Goal: Information Seeking & Learning: Learn about a topic

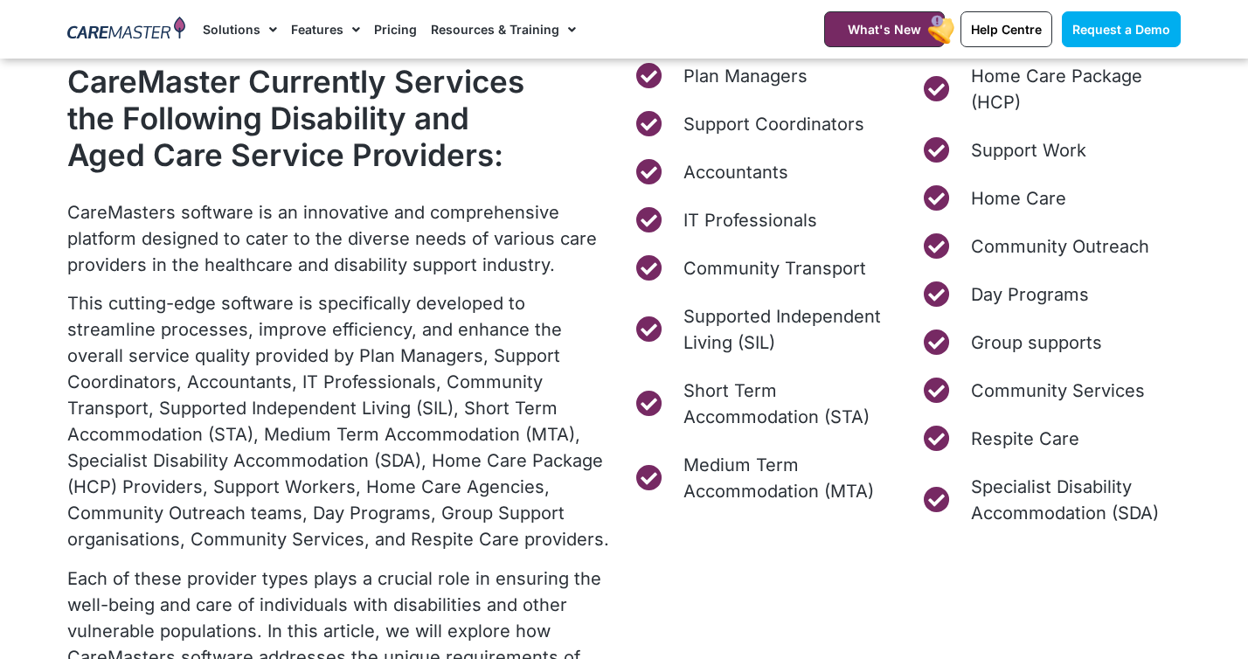
scroll to position [765, 0]
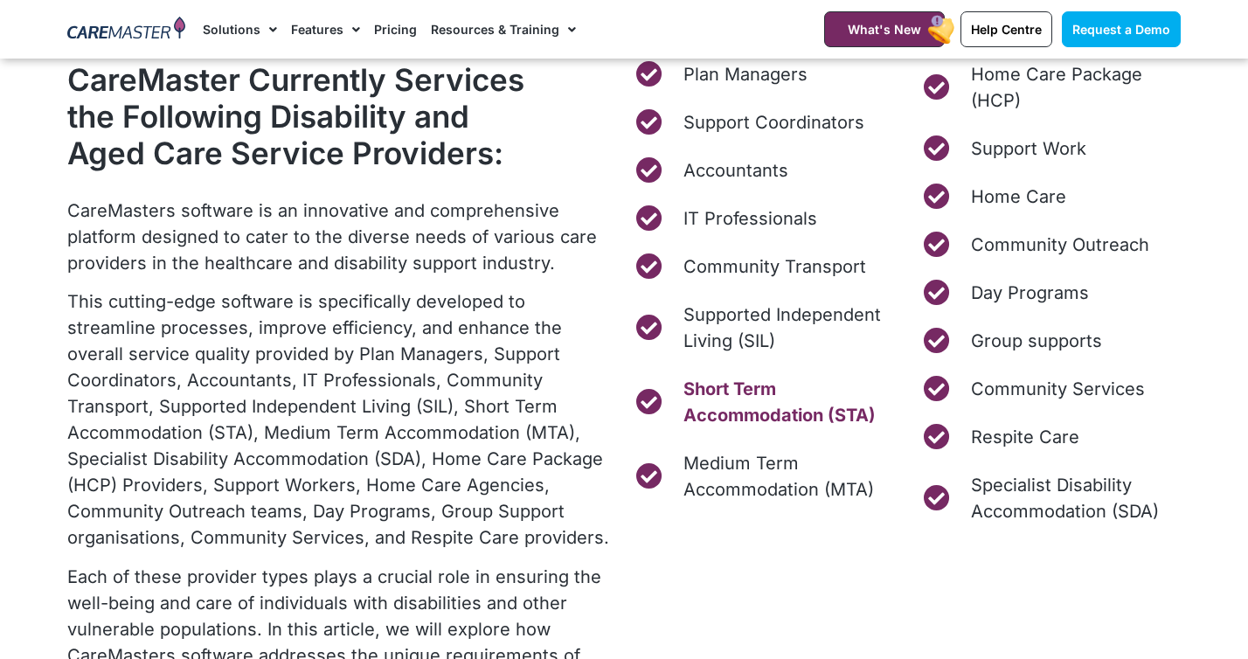
click at [744, 406] on span "Short Term Accommodation (STA)" at bounding box center [786, 402] width 215 height 52
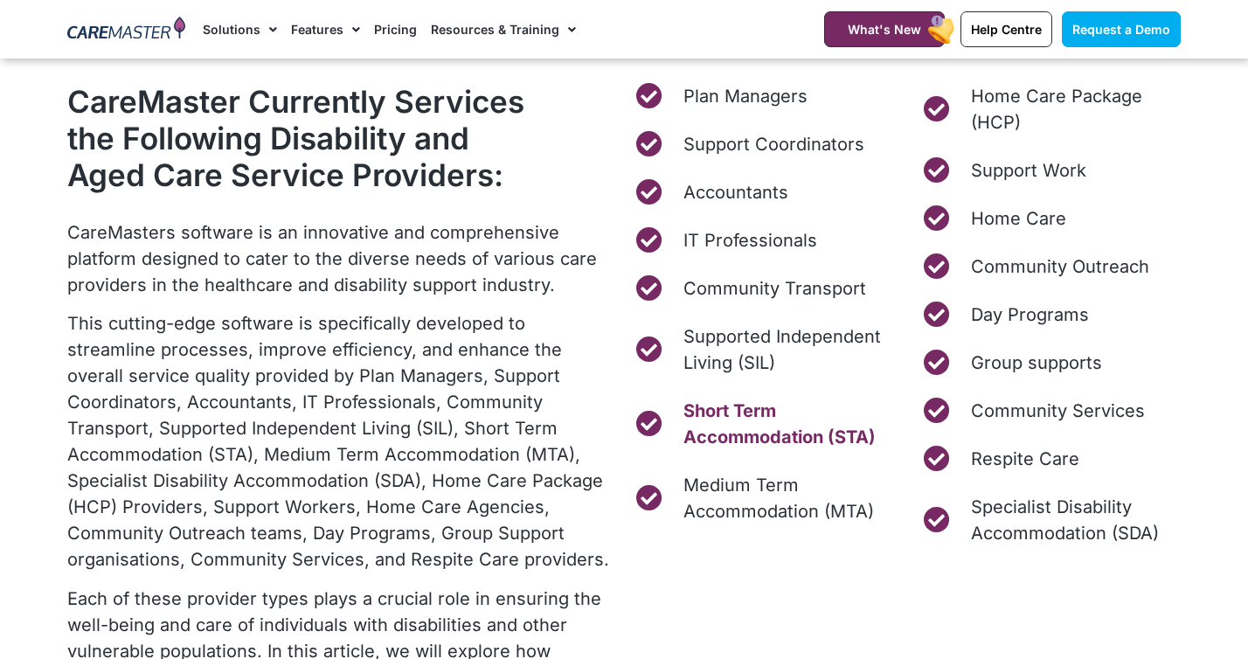
scroll to position [750, 0]
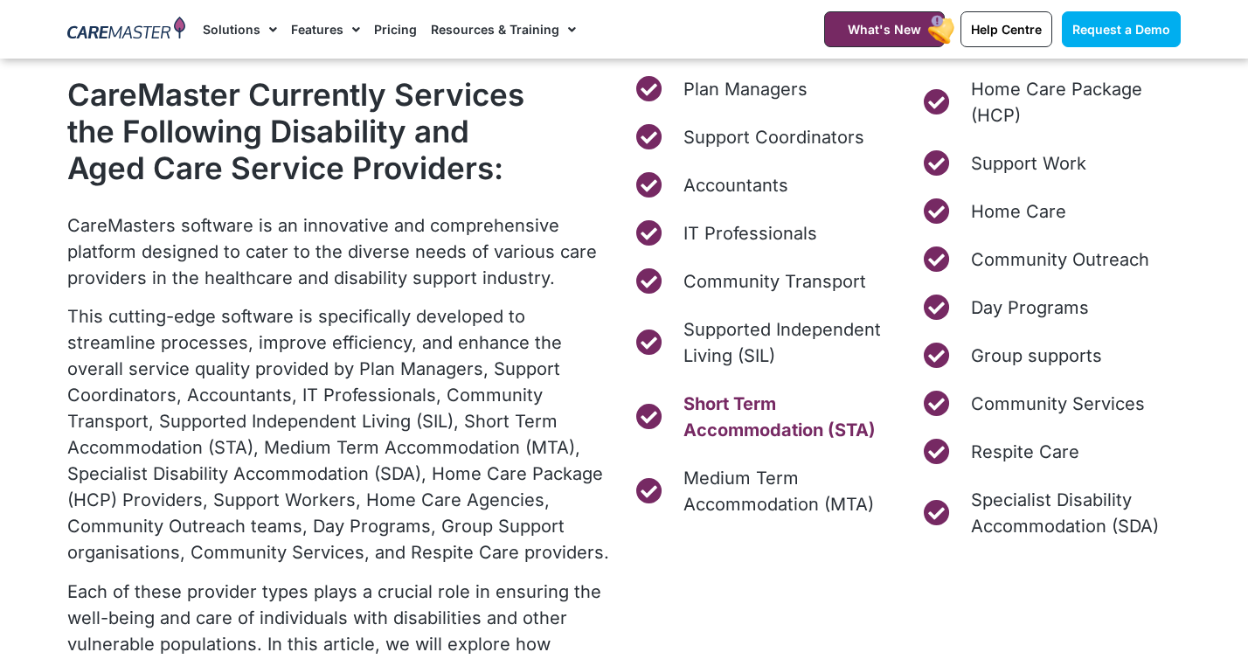
click at [740, 426] on span "Short Term Accommodation (STA)" at bounding box center [786, 417] width 215 height 52
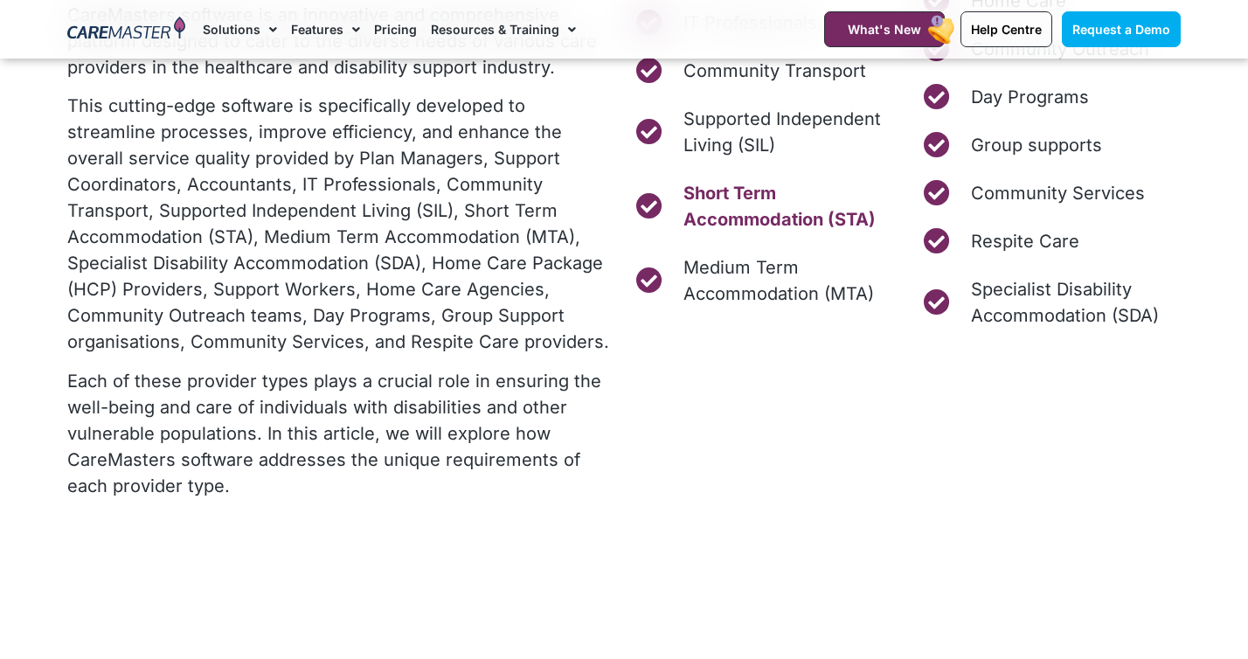
scroll to position [962, 0]
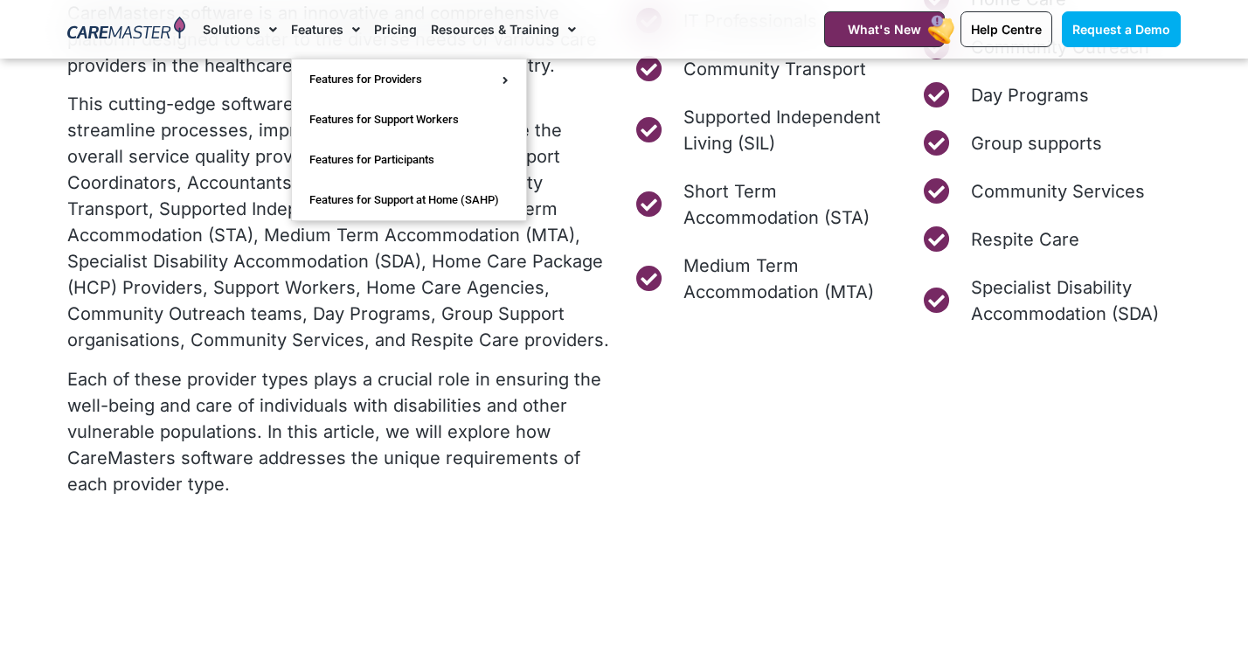
click at [348, 23] on span "Menu" at bounding box center [351, 30] width 17 height 30
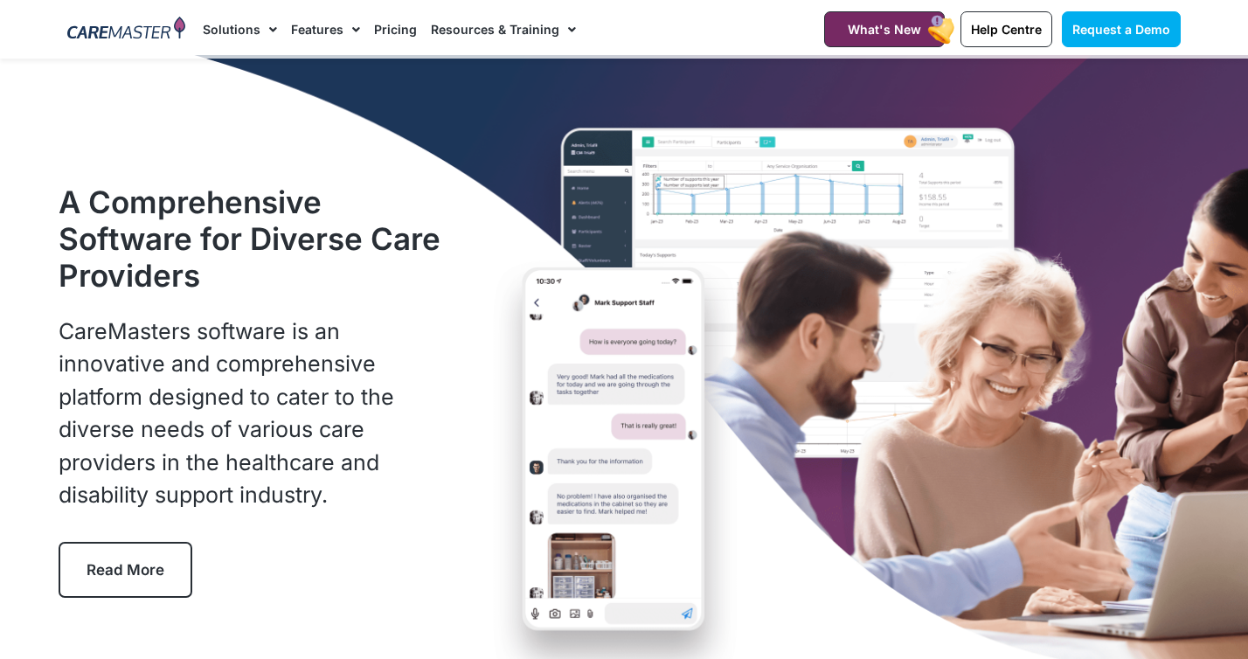
scroll to position [0, 0]
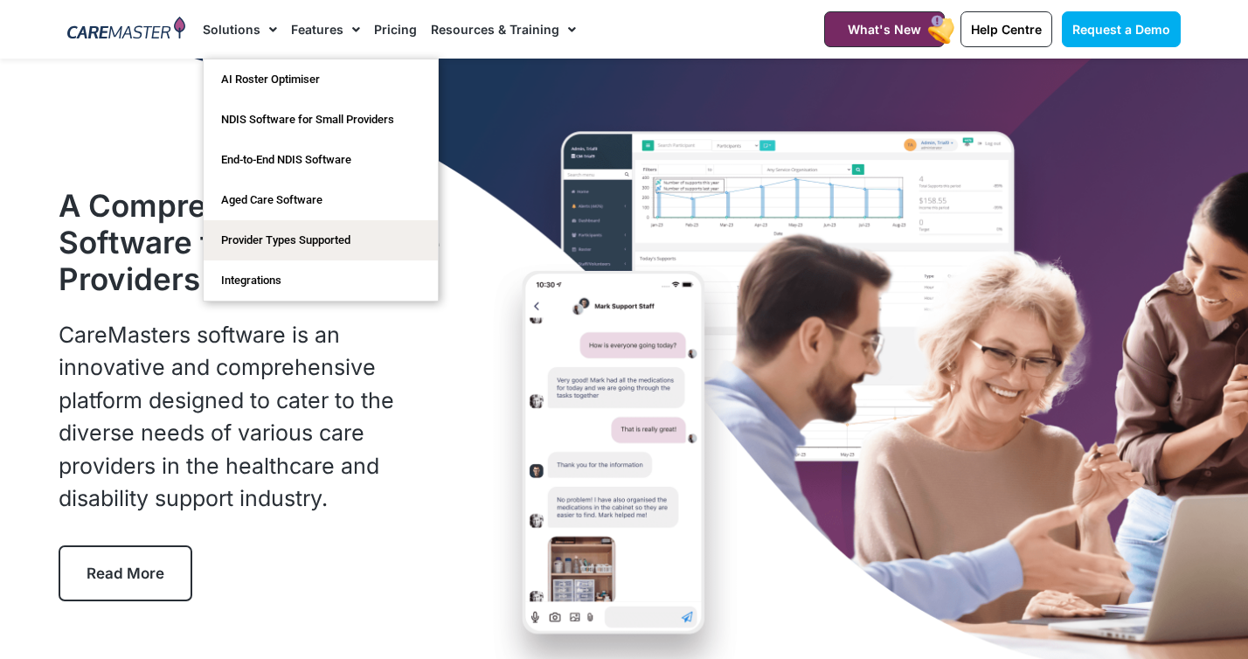
click at [271, 29] on span "Menu" at bounding box center [268, 30] width 17 height 30
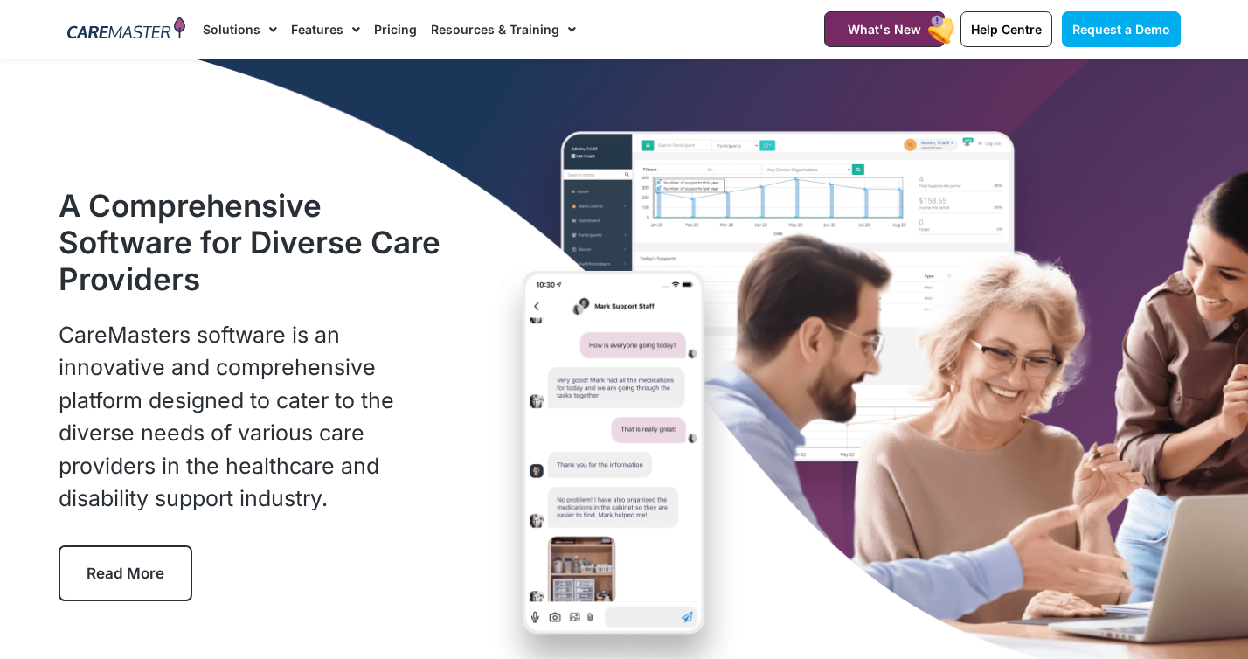
click at [271, 29] on span "Menu" at bounding box center [268, 30] width 17 height 30
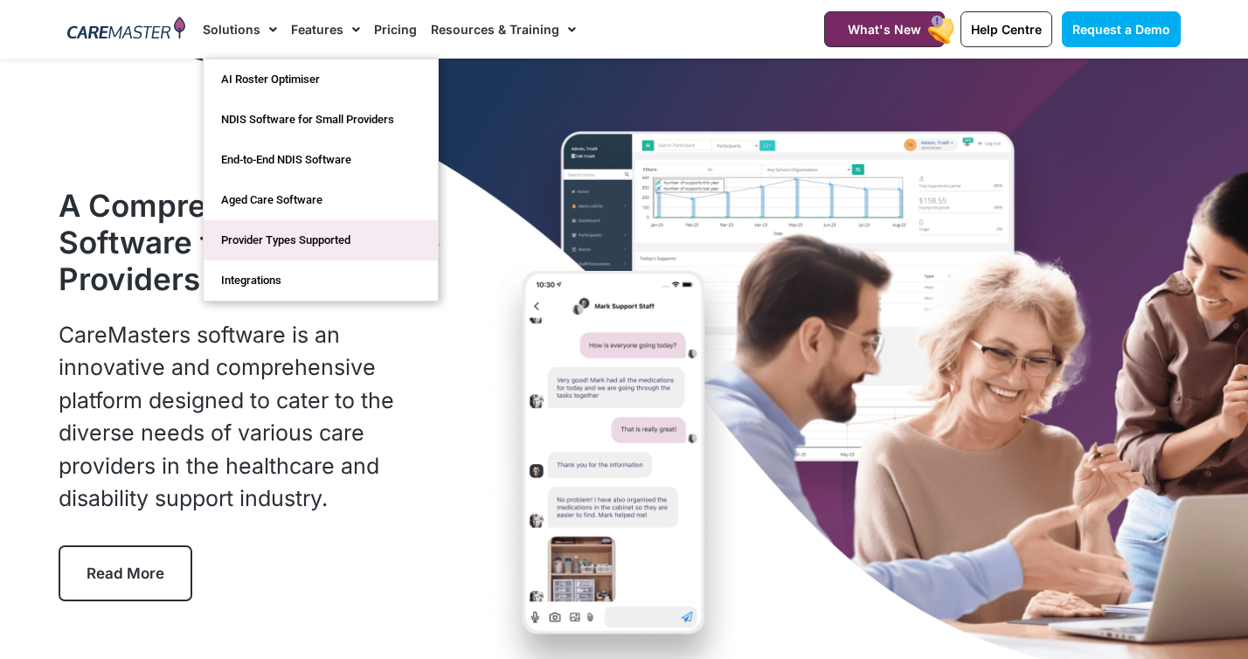
click at [280, 237] on link "Provider Types Supported" at bounding box center [321, 240] width 234 height 40
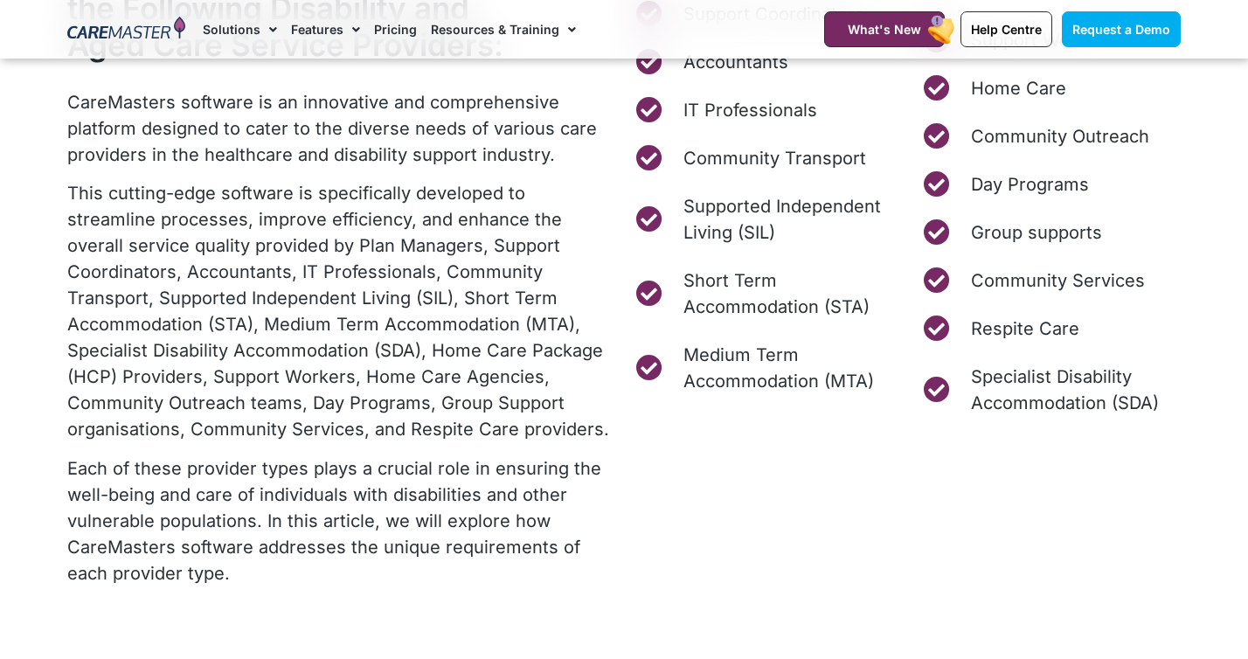
scroll to position [875, 0]
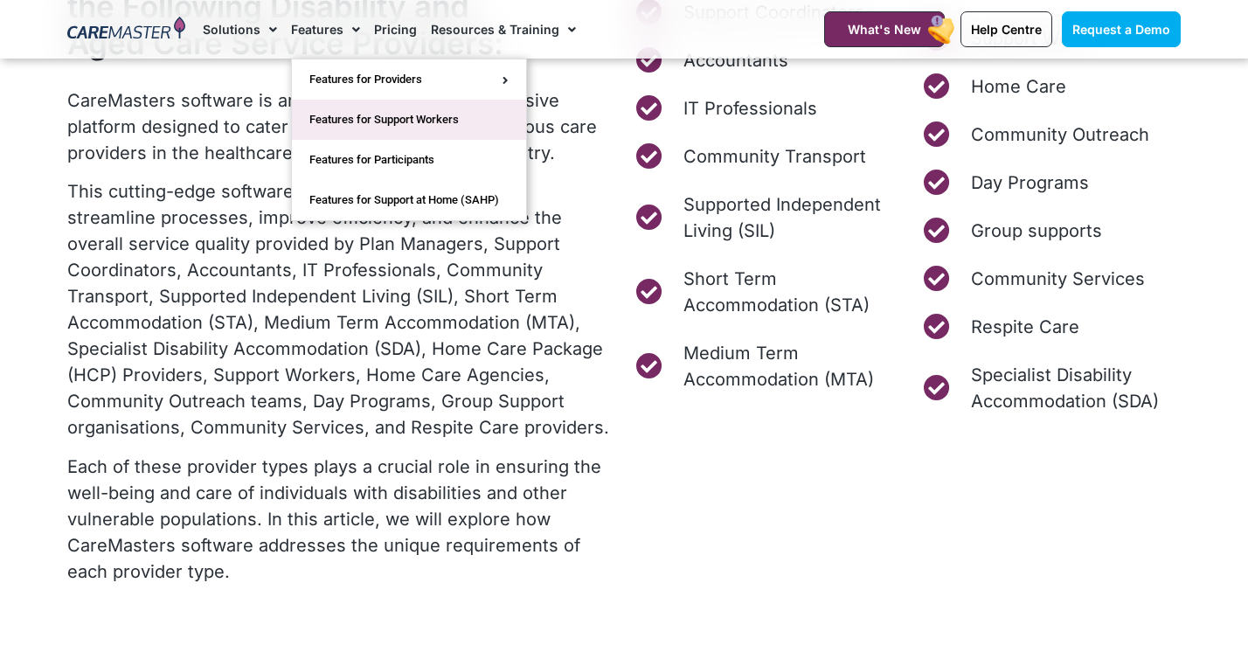
click at [377, 115] on link "Features for Support Workers" at bounding box center [409, 120] width 234 height 40
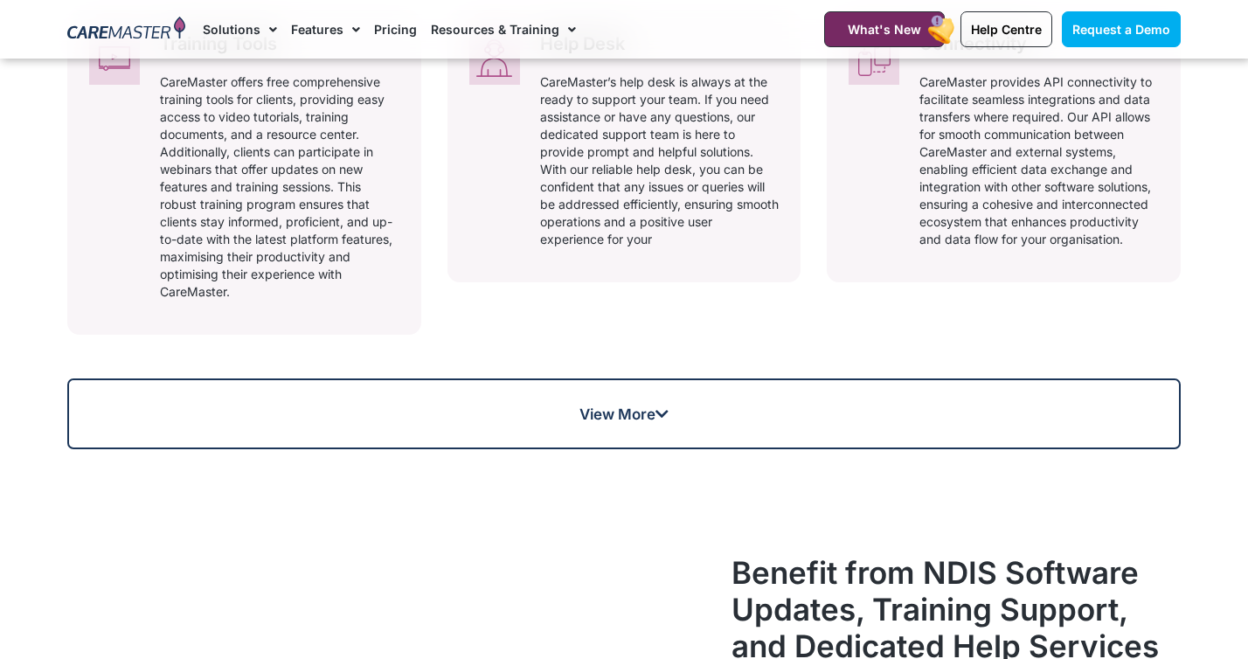
scroll to position [1267, 0]
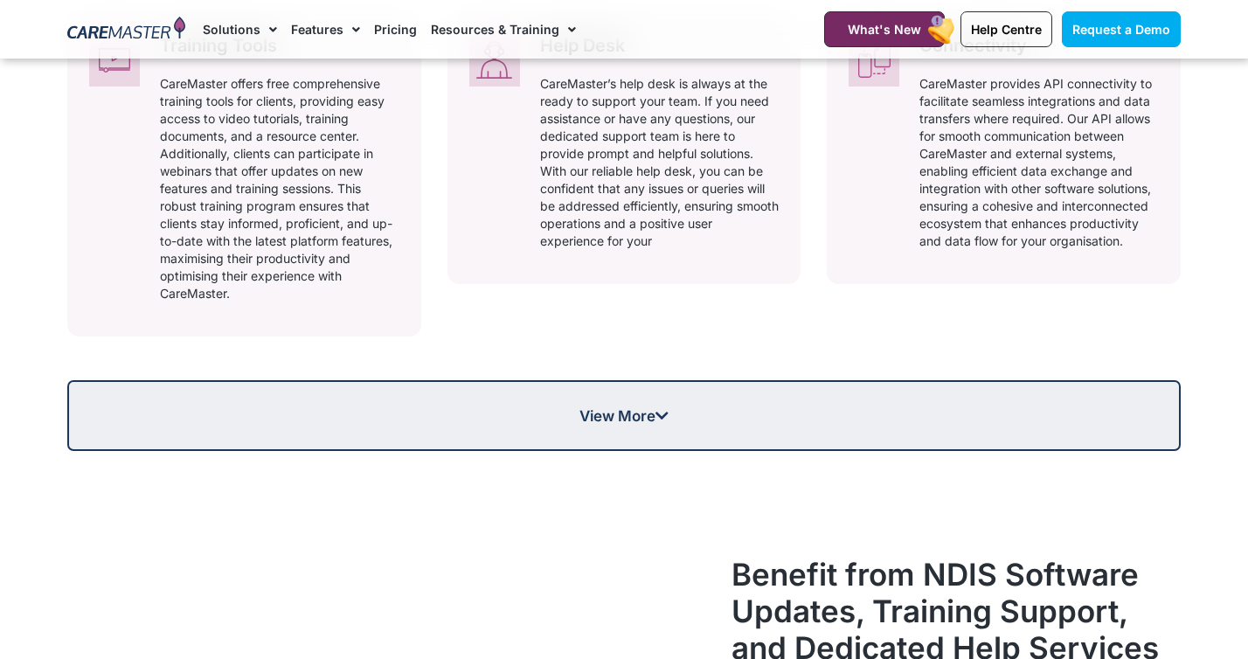
click at [609, 423] on span "View More" at bounding box center [623, 415] width 89 height 15
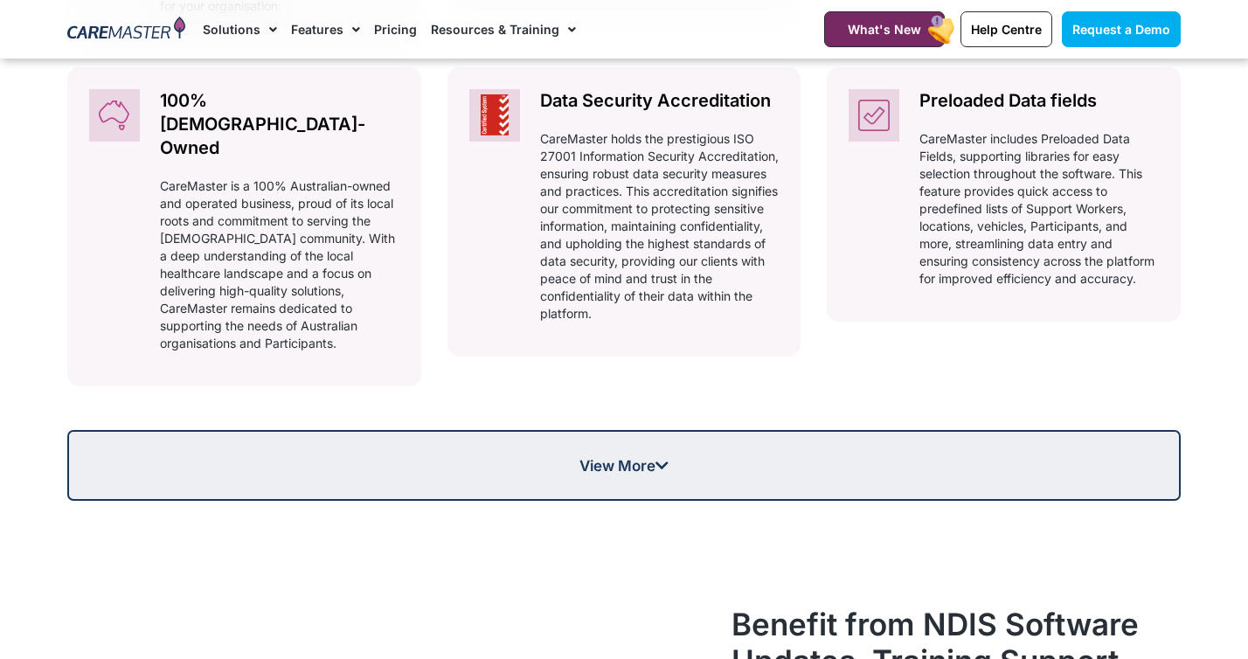
scroll to position [1921, 0]
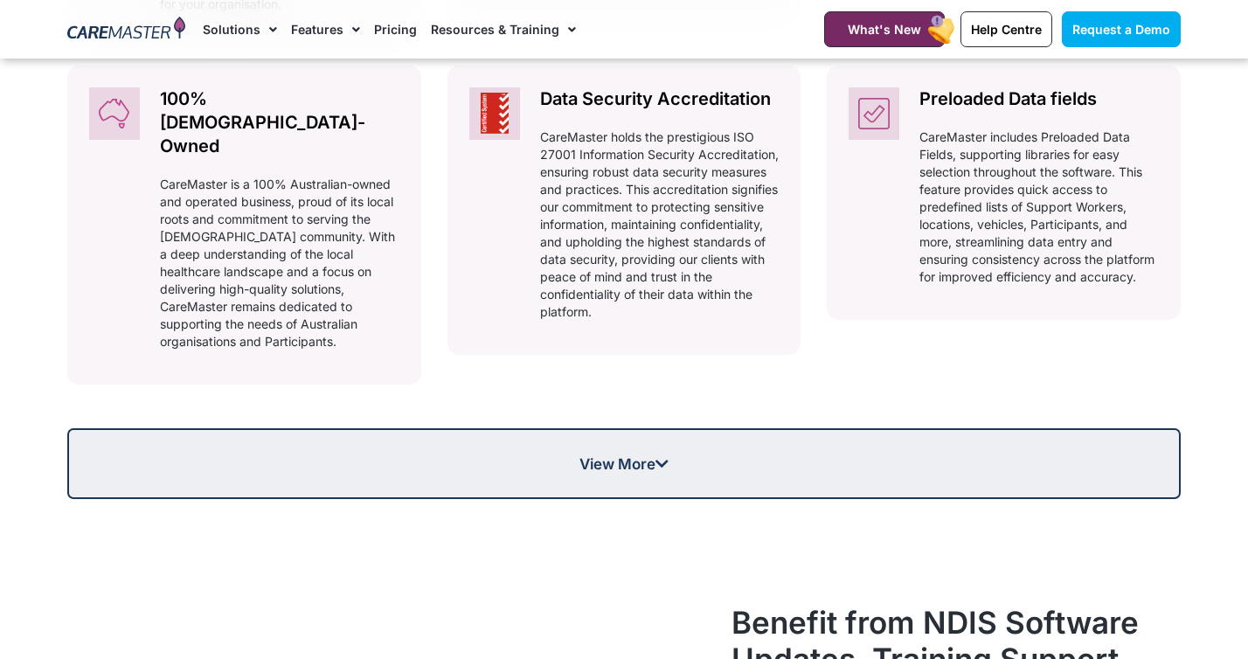
click at [734, 469] on link "View More" at bounding box center [623, 463] width 1113 height 71
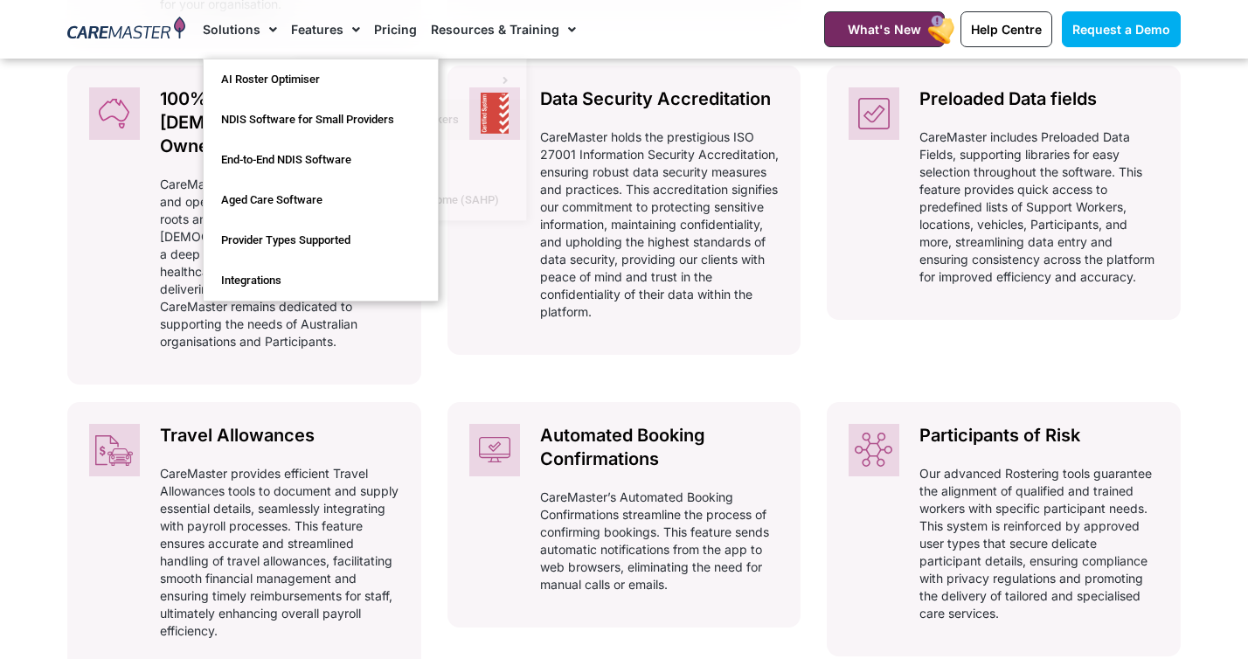
click at [270, 25] on span "Menu" at bounding box center [268, 30] width 17 height 30
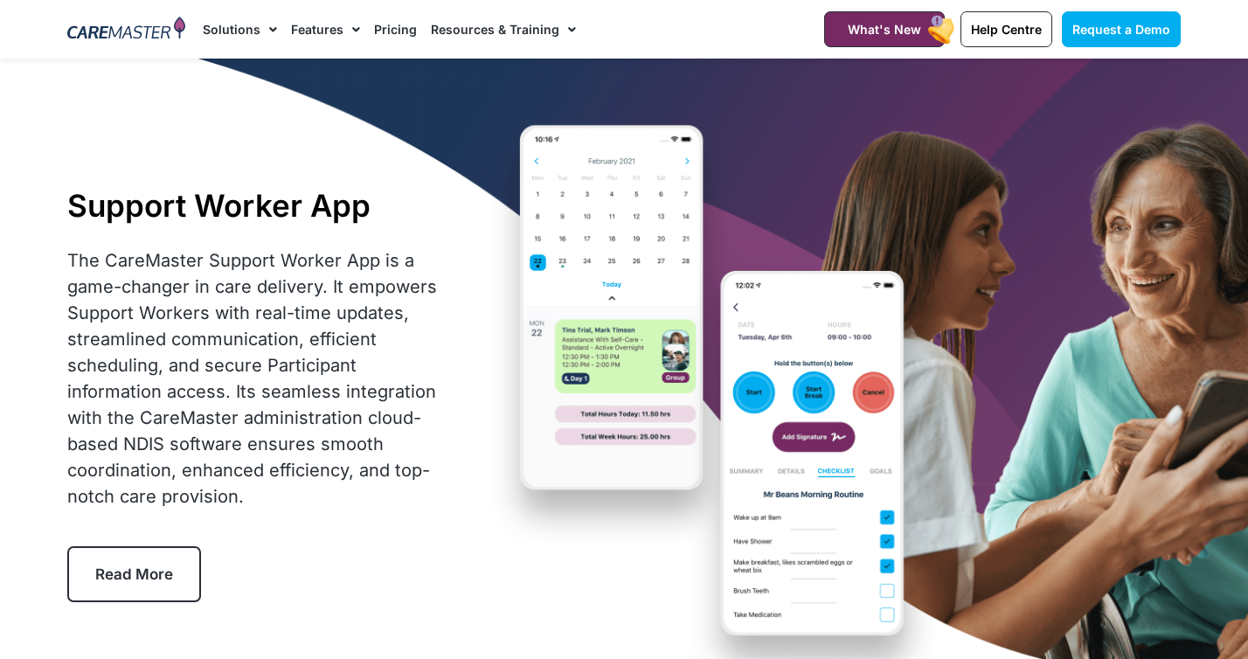
click at [270, 25] on span "Menu" at bounding box center [268, 30] width 17 height 30
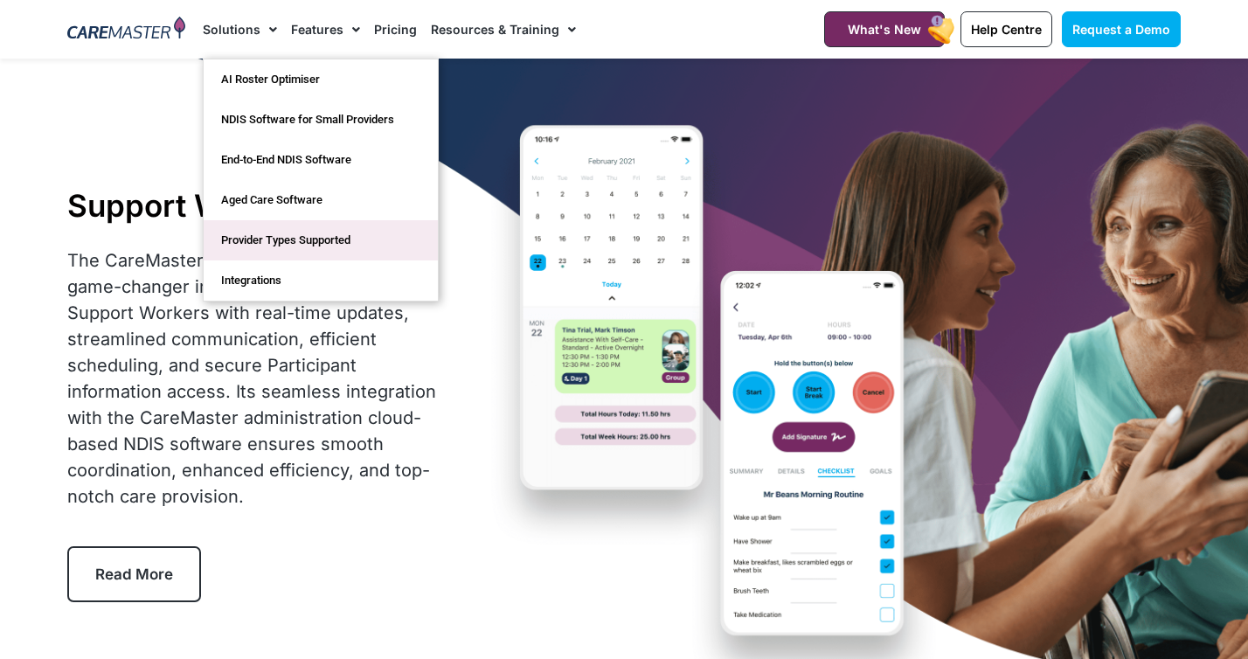
click at [282, 245] on link "Provider Types Supported" at bounding box center [321, 240] width 234 height 40
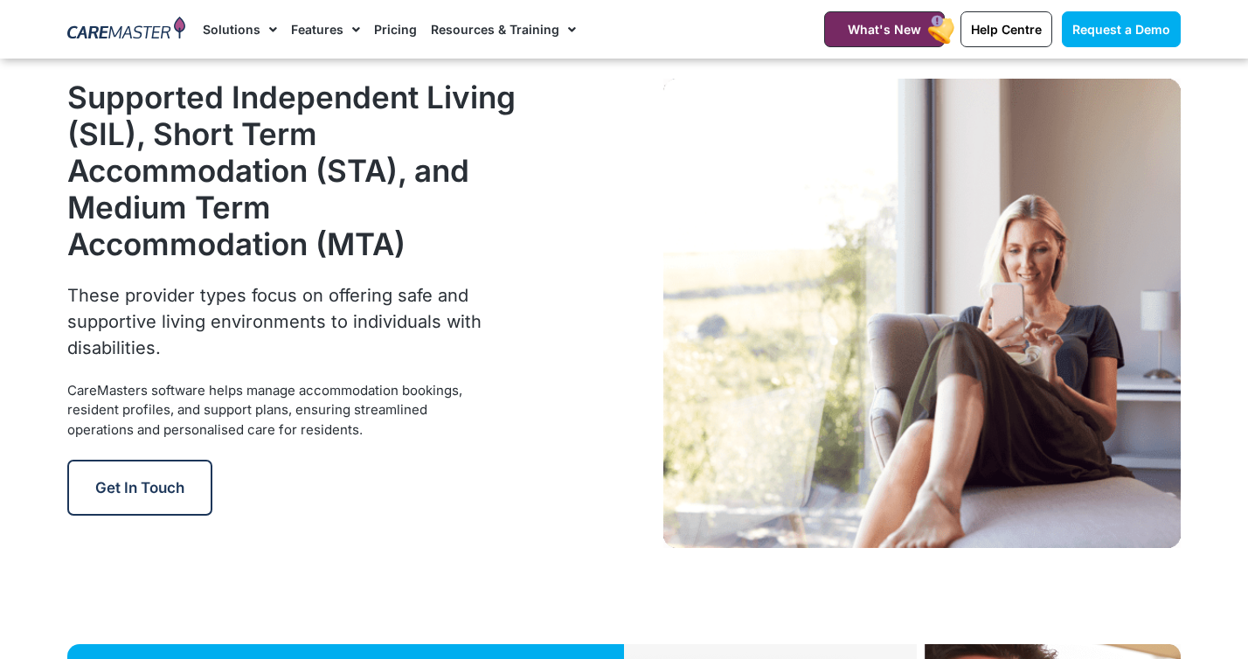
scroll to position [3929, 0]
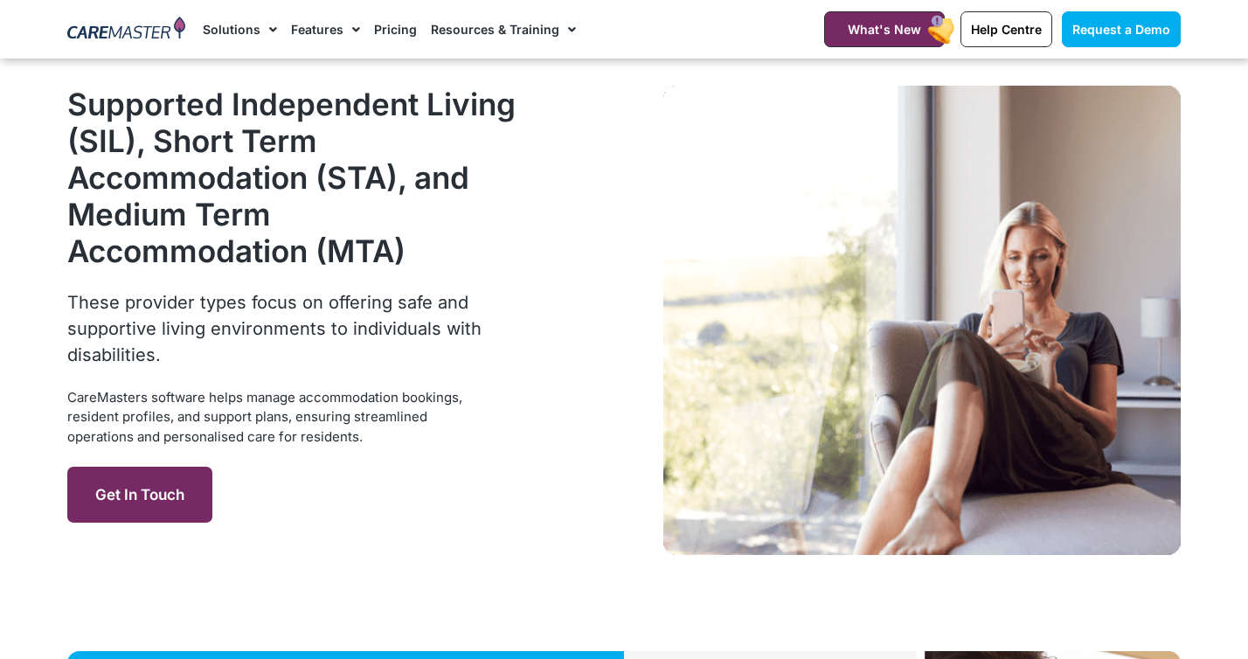
click at [169, 495] on span "Get in Touch" at bounding box center [139, 494] width 89 height 17
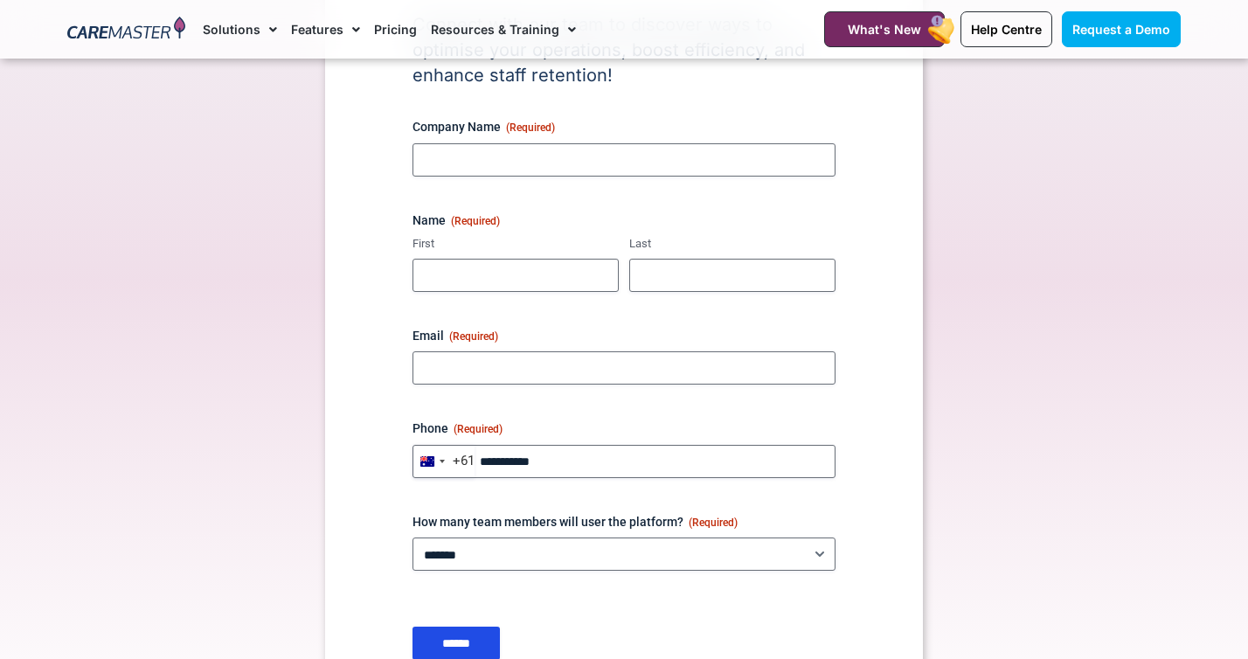
scroll to position [239, 0]
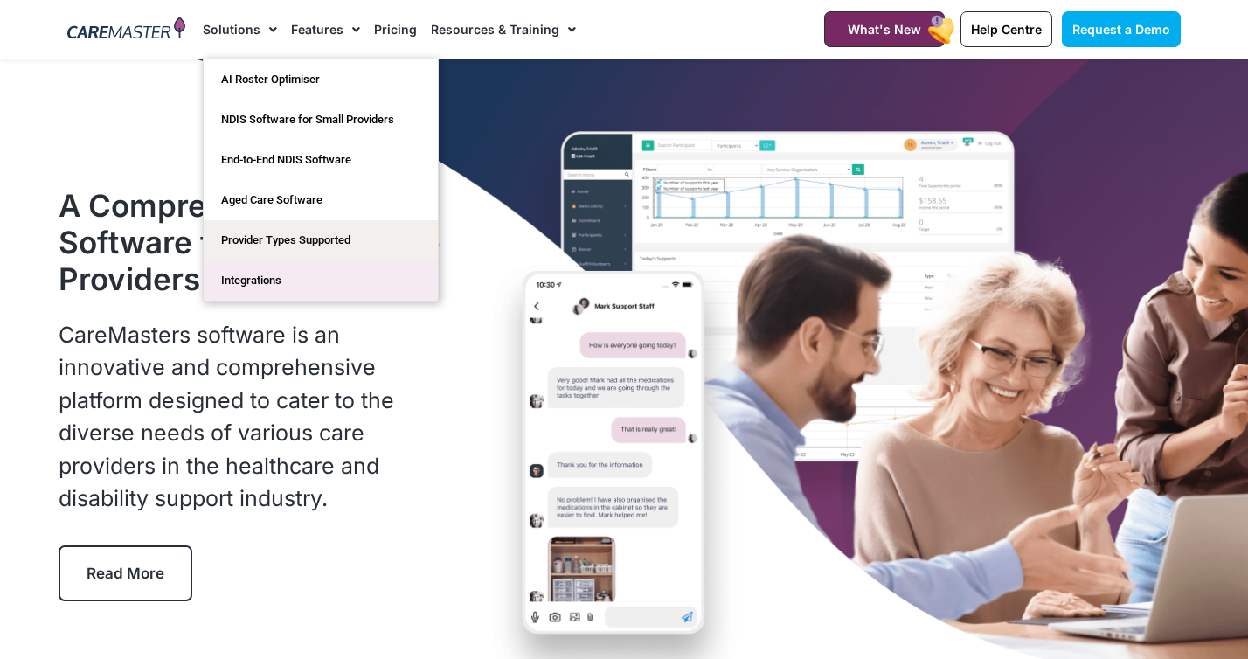
click at [283, 281] on link "Integrations" at bounding box center [321, 280] width 234 height 40
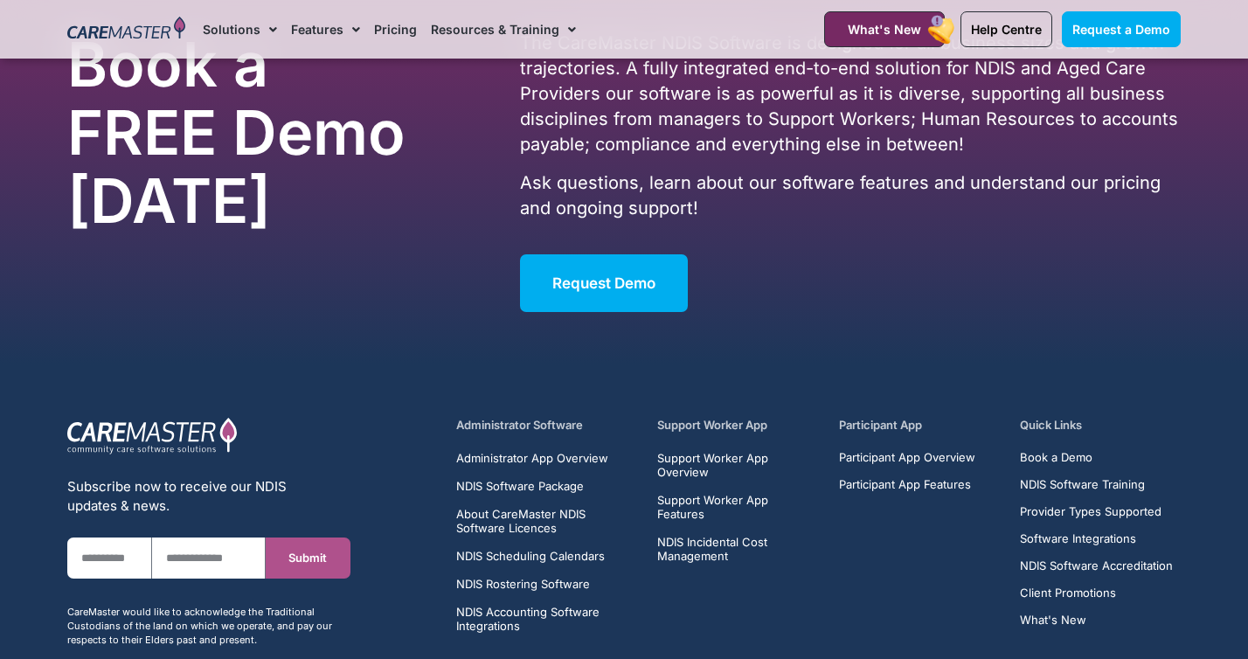
scroll to position [8265, 0]
